Goal: Information Seeking & Learning: Learn about a topic

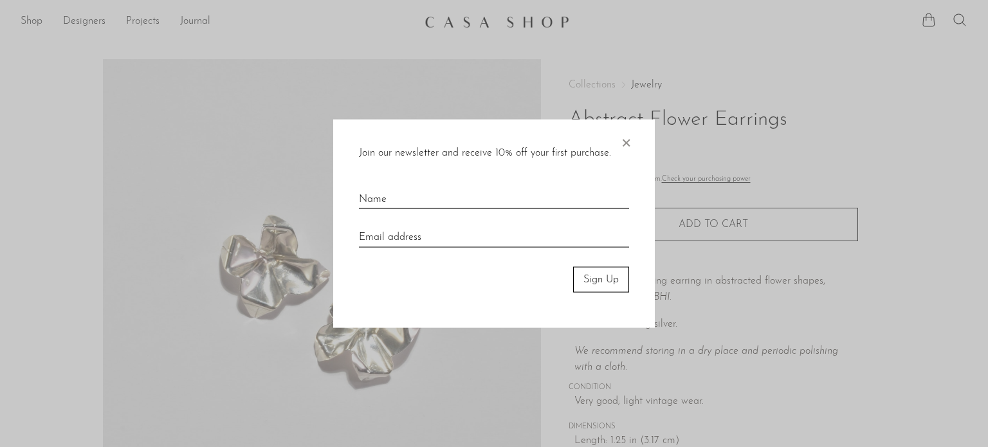
click at [623, 143] on span "×" at bounding box center [626, 139] width 13 height 41
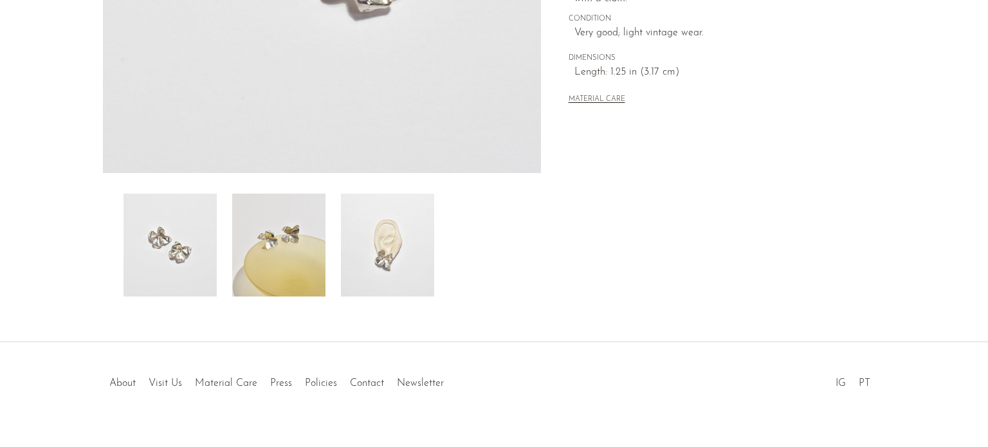
scroll to position [391, 0]
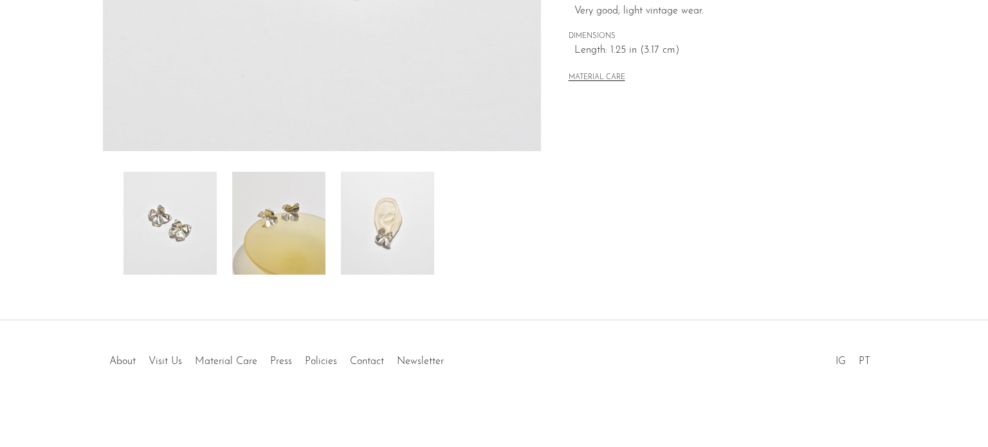
click at [387, 232] on img at bounding box center [387, 223] width 93 height 103
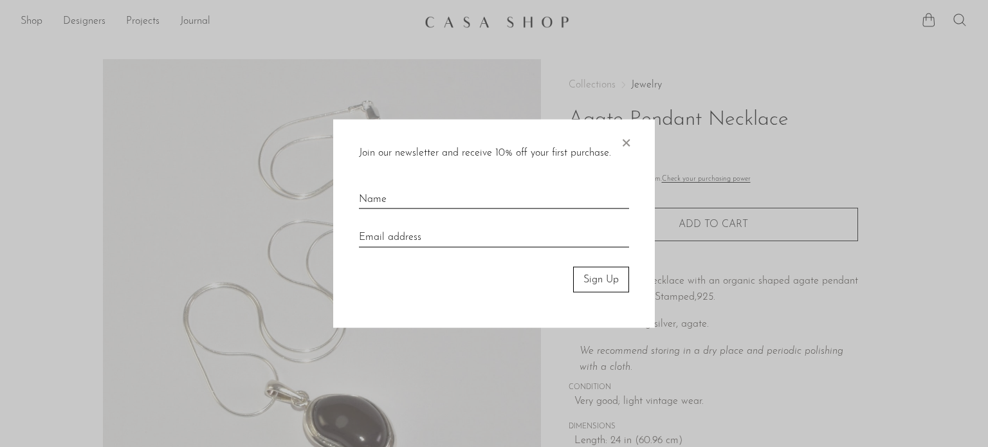
click at [630, 142] on span "×" at bounding box center [626, 139] width 13 height 41
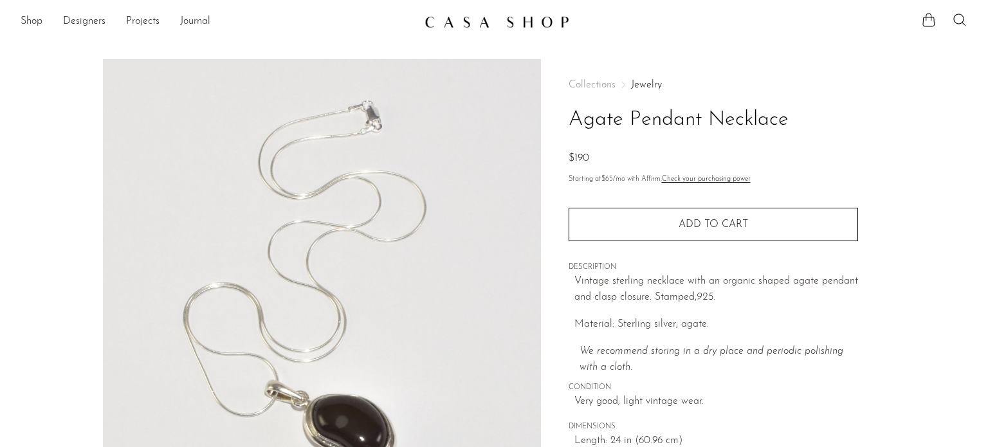
scroll to position [236, 0]
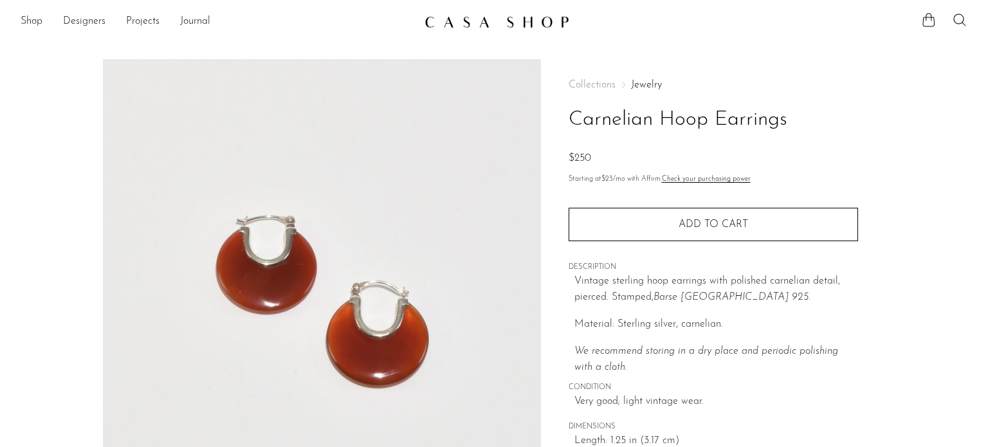
scroll to position [236, 0]
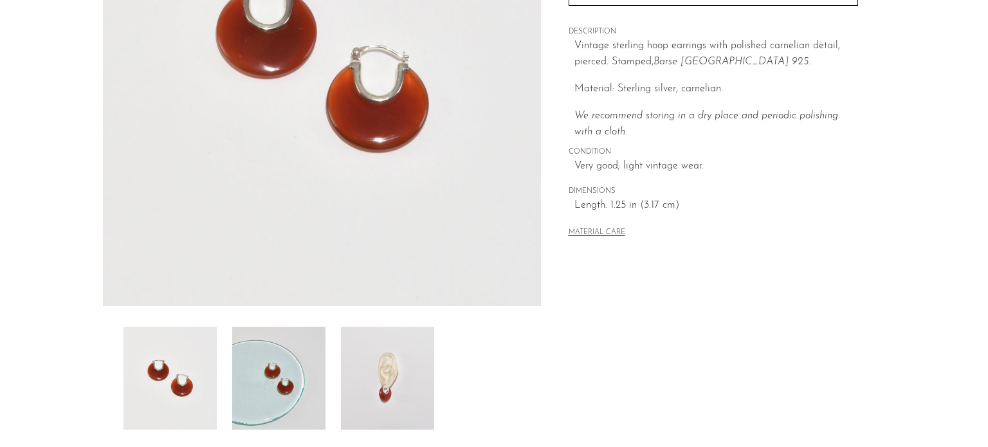
click at [407, 371] on img at bounding box center [387, 378] width 93 height 103
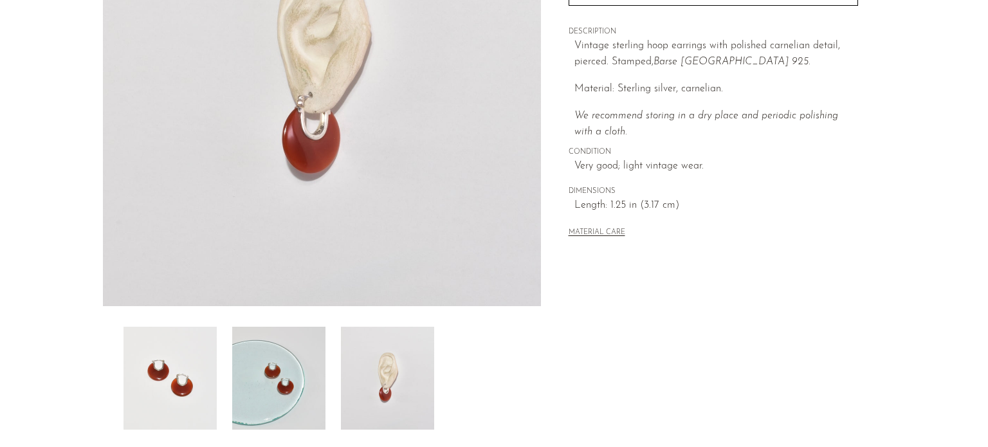
click at [263, 365] on img at bounding box center [278, 378] width 93 height 103
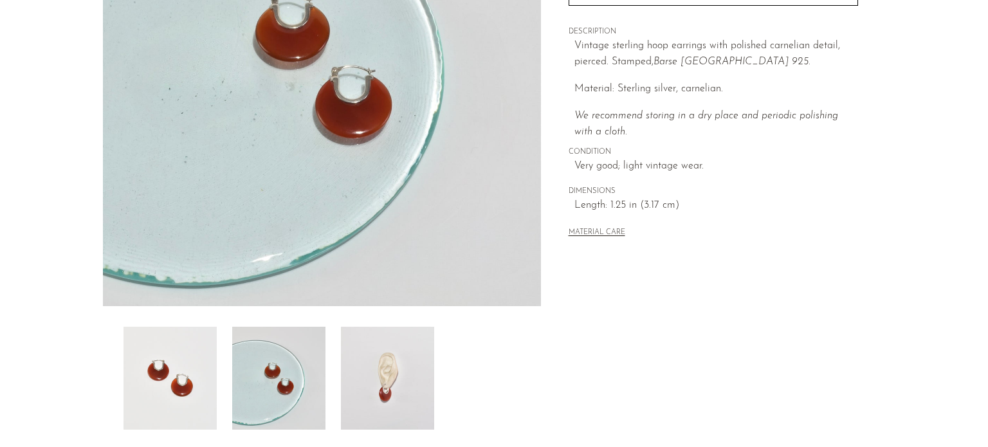
click at [380, 370] on img at bounding box center [387, 378] width 93 height 103
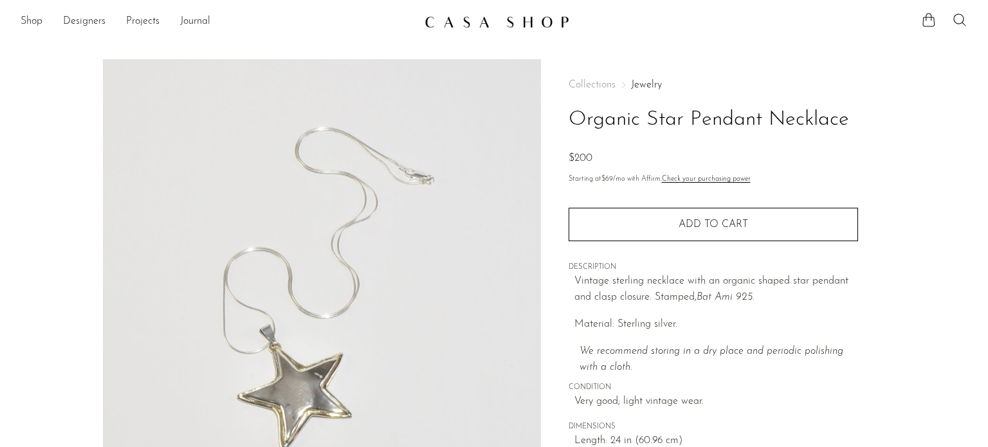
scroll to position [236, 0]
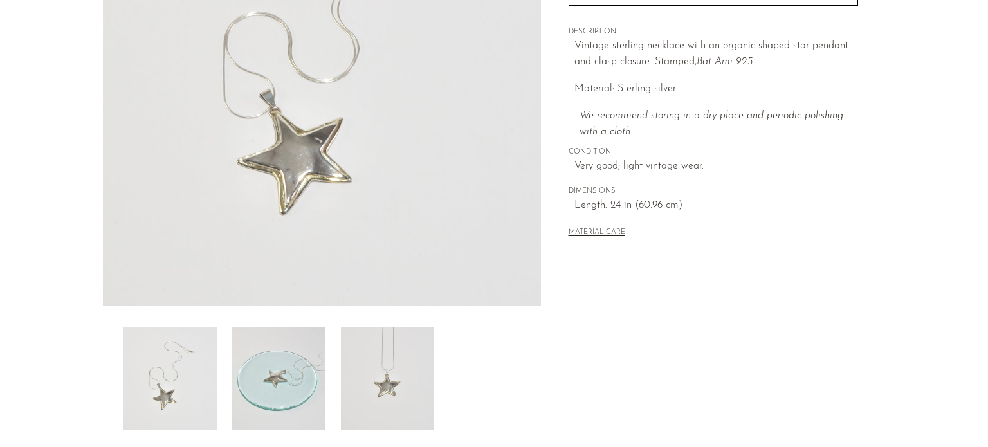
click at [381, 375] on img at bounding box center [387, 378] width 93 height 103
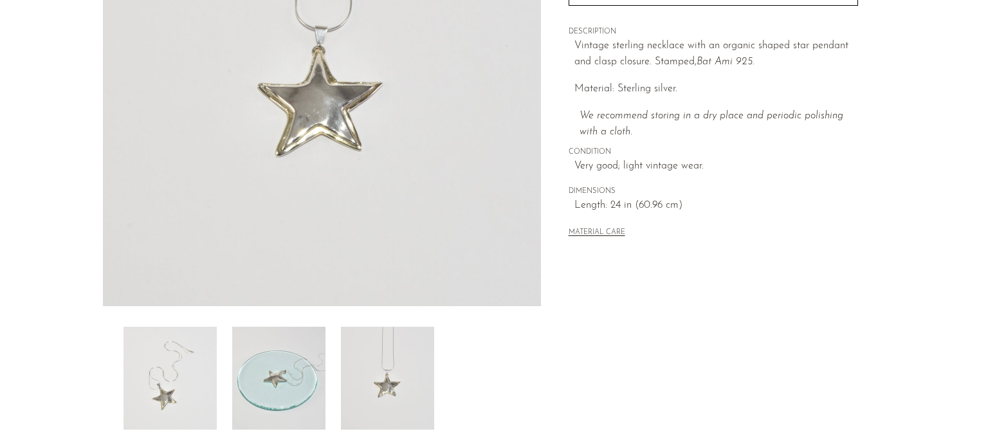
click at [307, 363] on img at bounding box center [278, 378] width 93 height 103
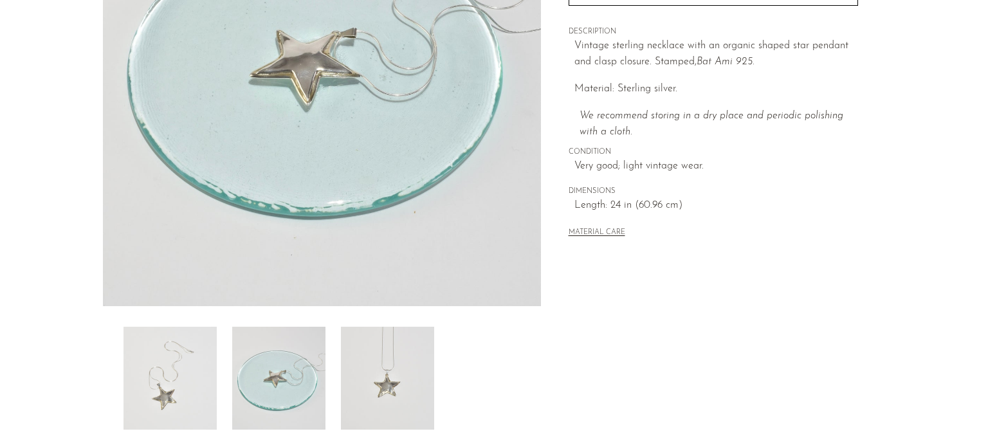
click at [388, 360] on img at bounding box center [387, 378] width 93 height 103
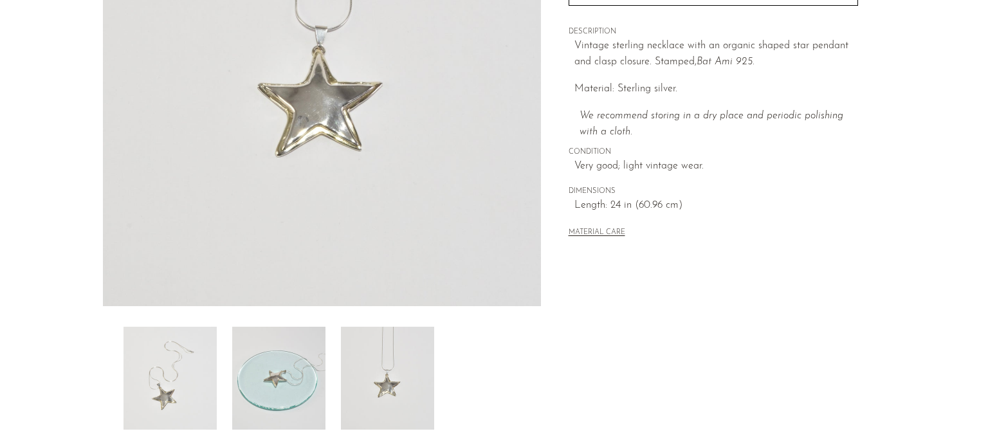
scroll to position [0, 0]
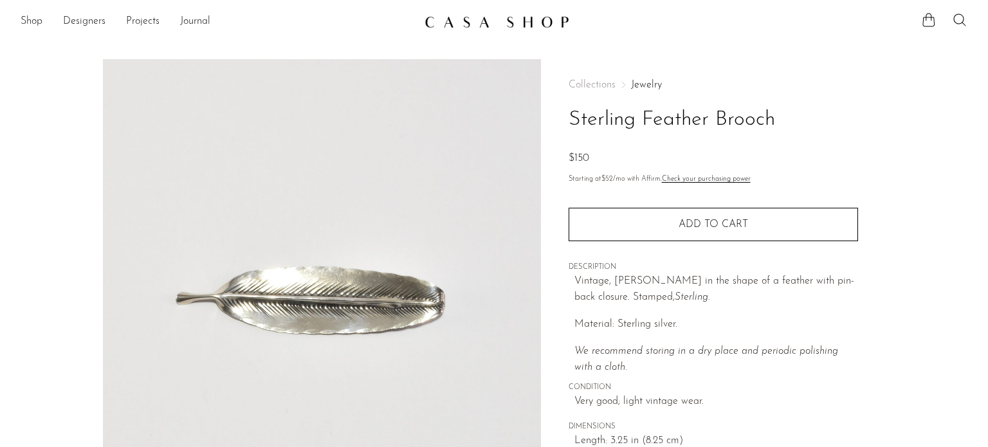
scroll to position [236, 0]
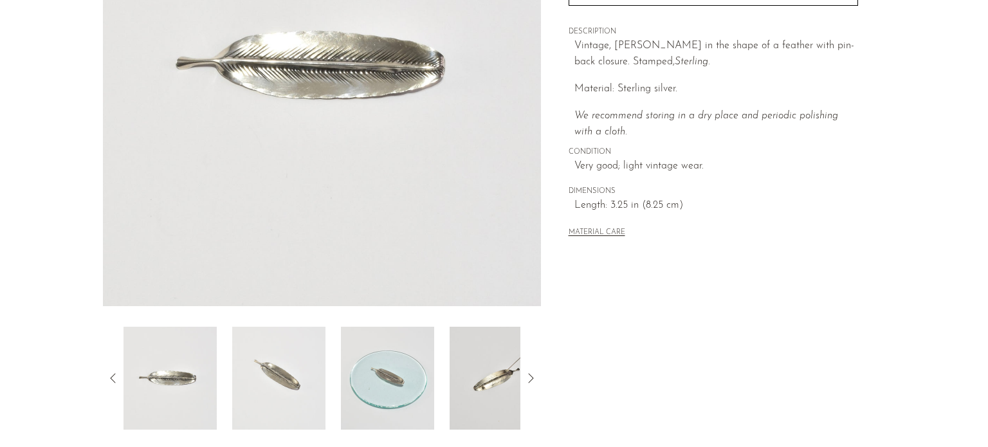
click at [403, 372] on img at bounding box center [387, 378] width 93 height 103
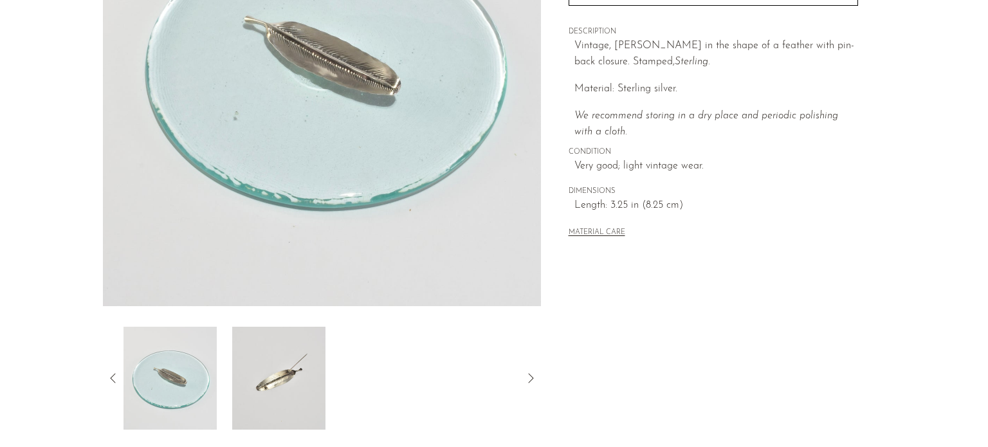
click at [299, 376] on img at bounding box center [278, 378] width 93 height 103
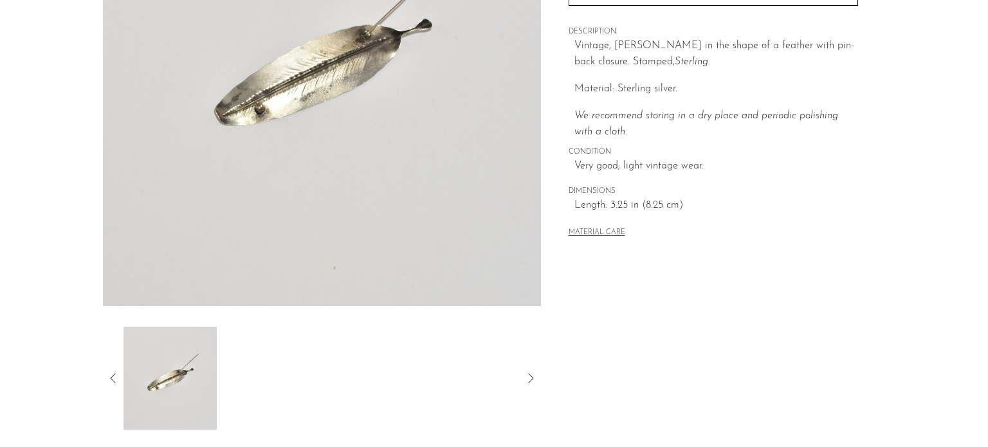
scroll to position [0, 0]
